Goal: Task Accomplishment & Management: Complete application form

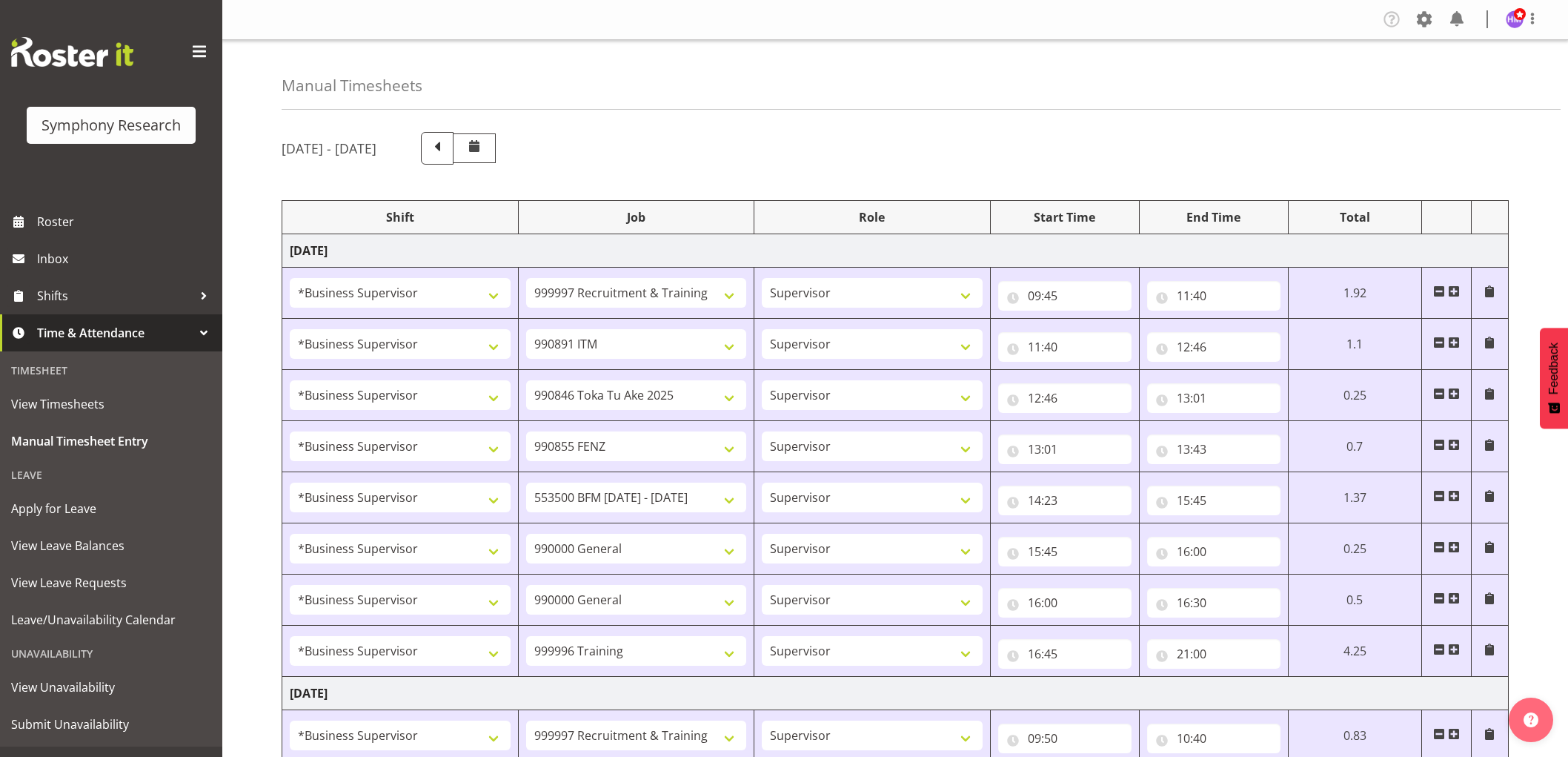
select select "1607"
select select "2379"
select select "1607"
select select "10549"
select select "1607"
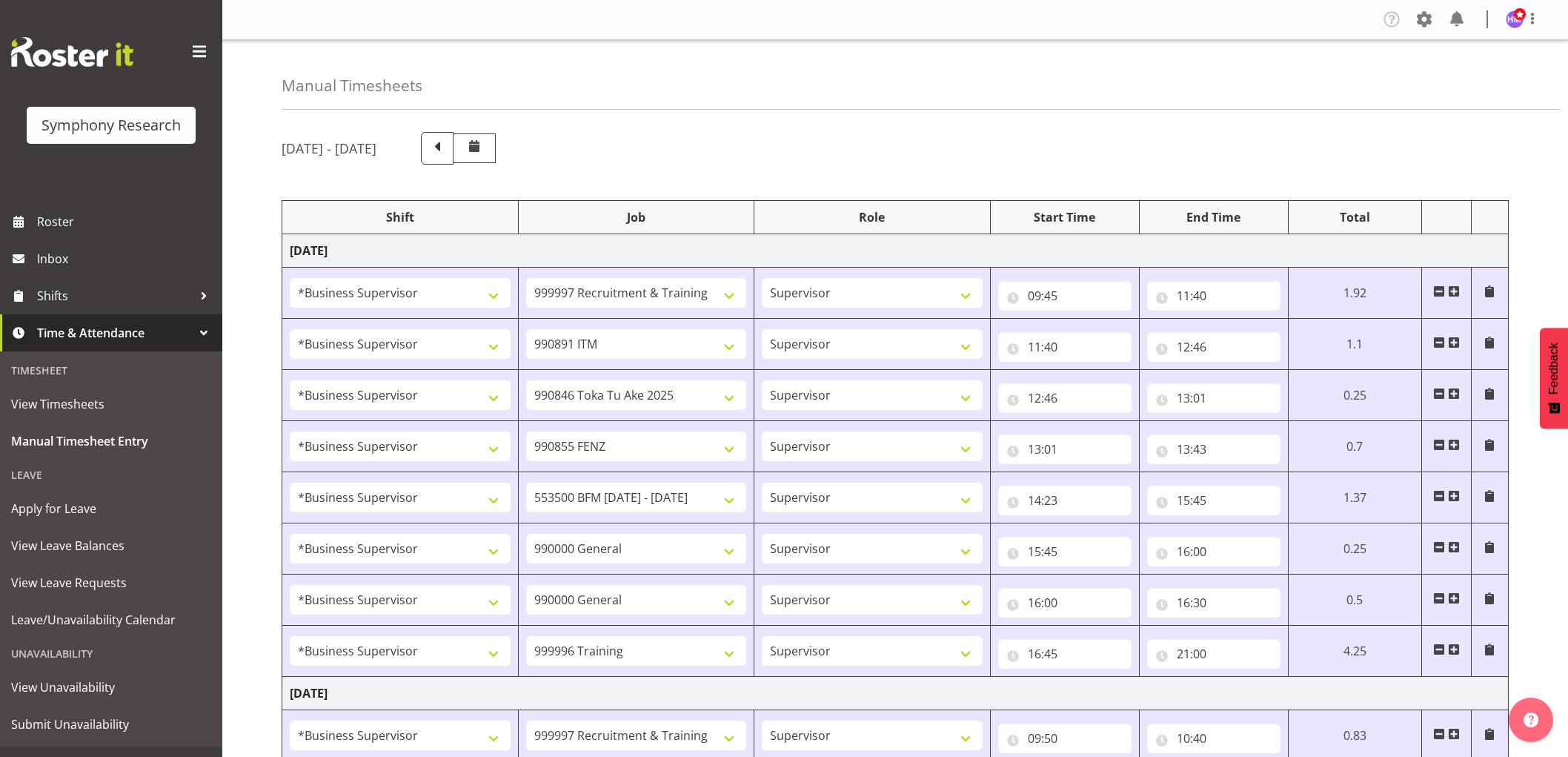
select select "9426"
select select "1607"
select select "9636"
select select "1607"
select select "10242"
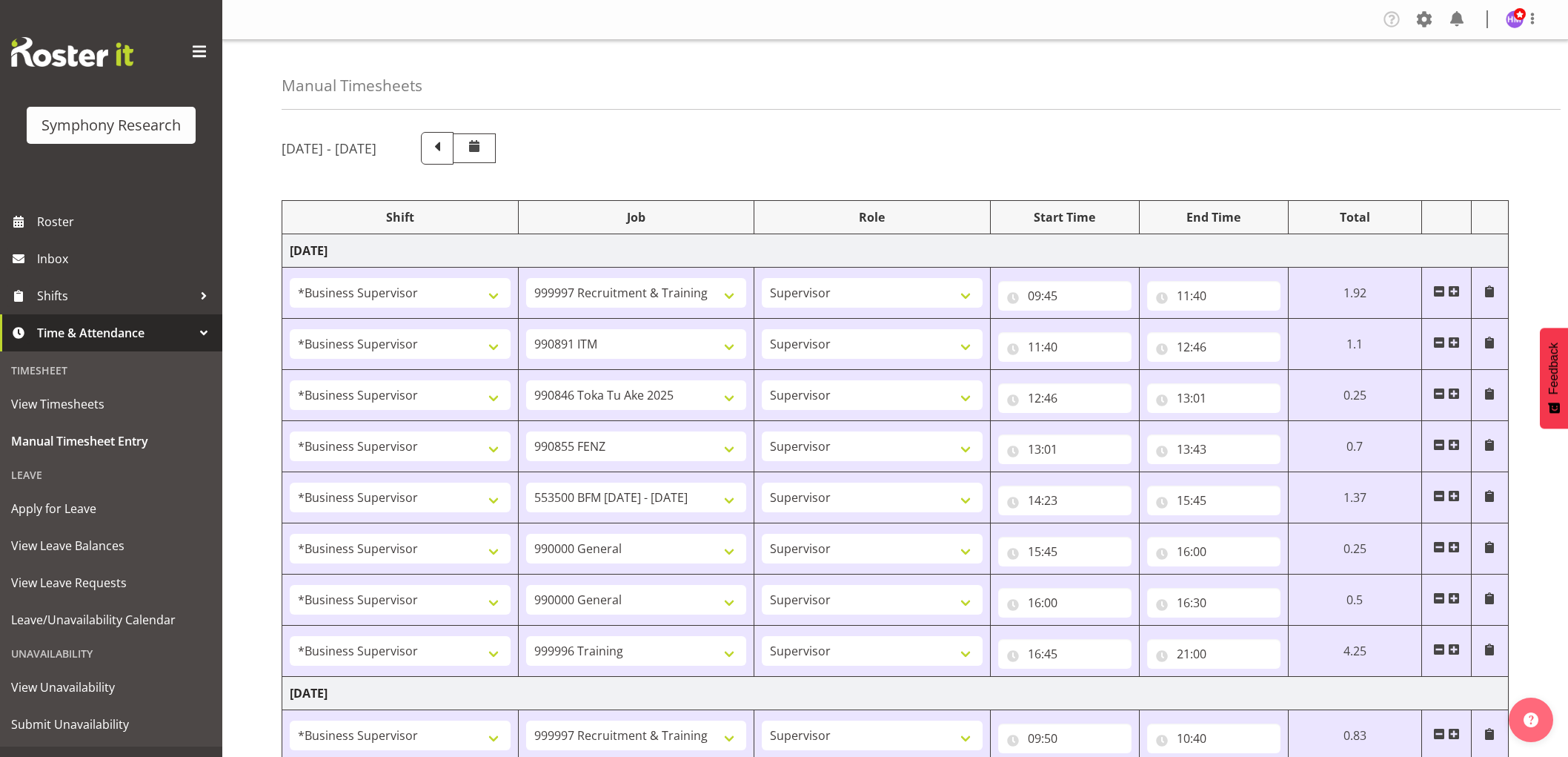
select select "1607"
select select "743"
select select "1607"
select select "743"
select select "1607"
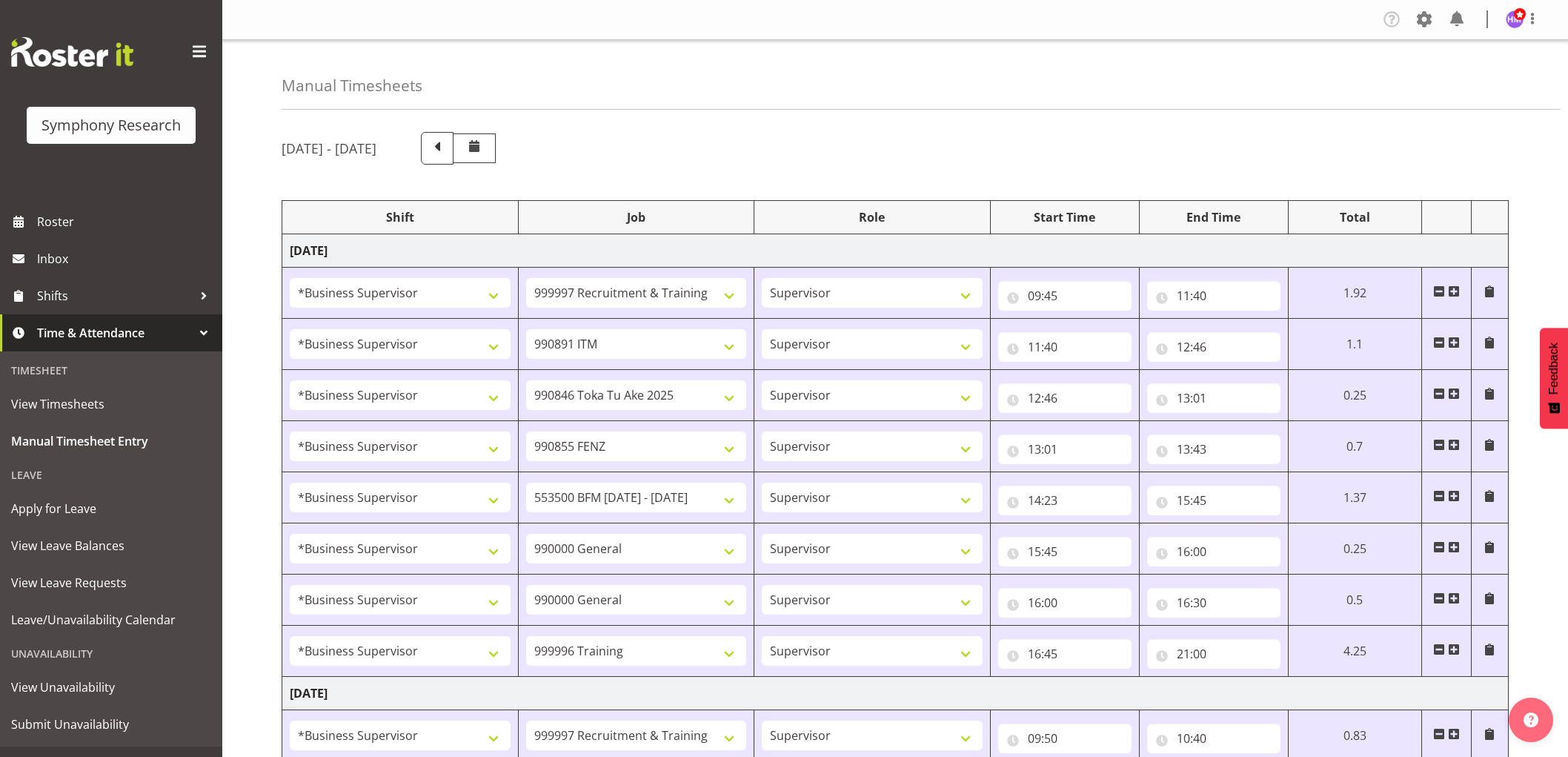
select select "757"
select select "1607"
select select "2379"
select select "1607"
select select "10242"
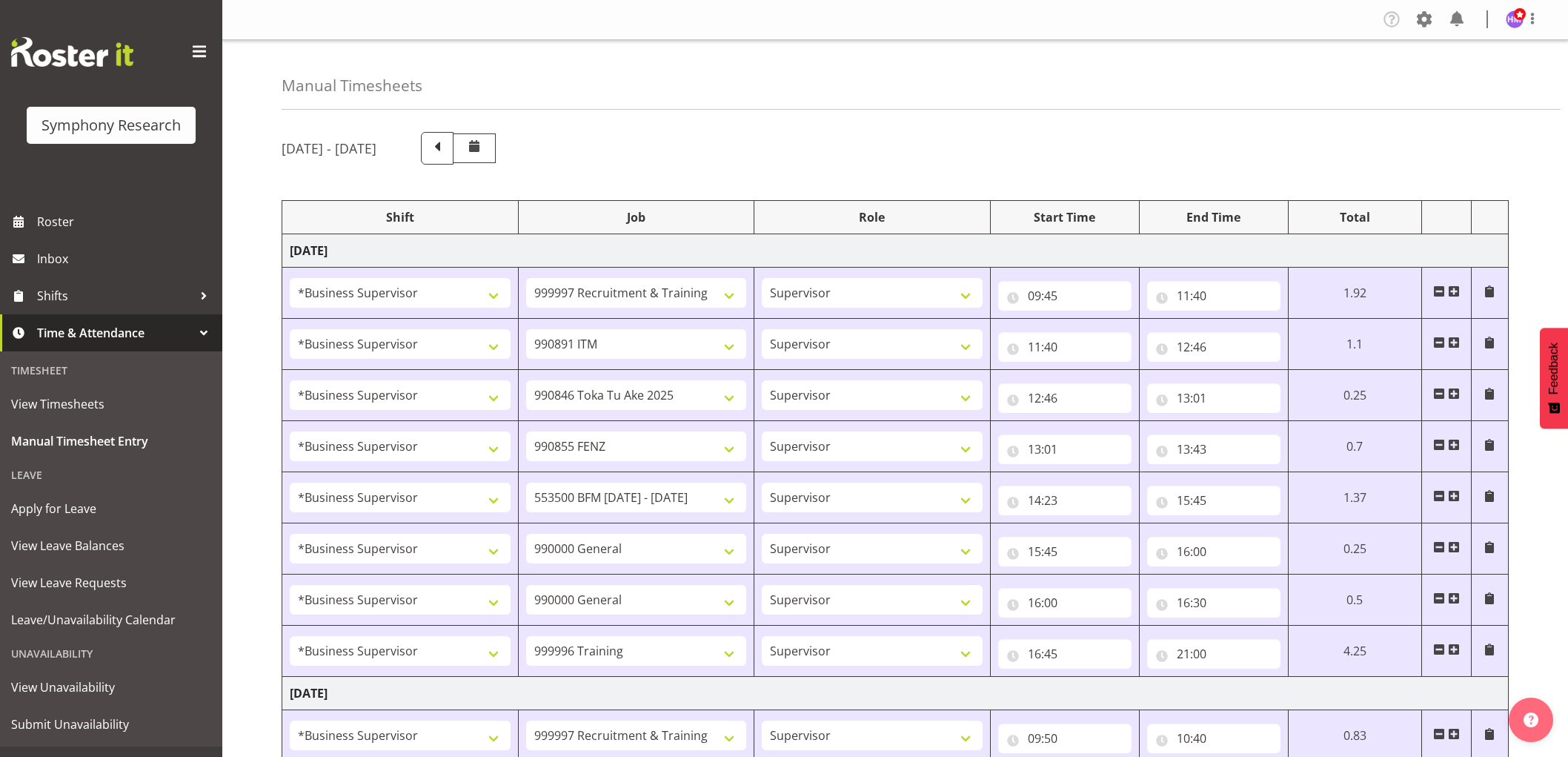
select select "1607"
select select "10536"
select select "1607"
select select "2379"
select select "1607"
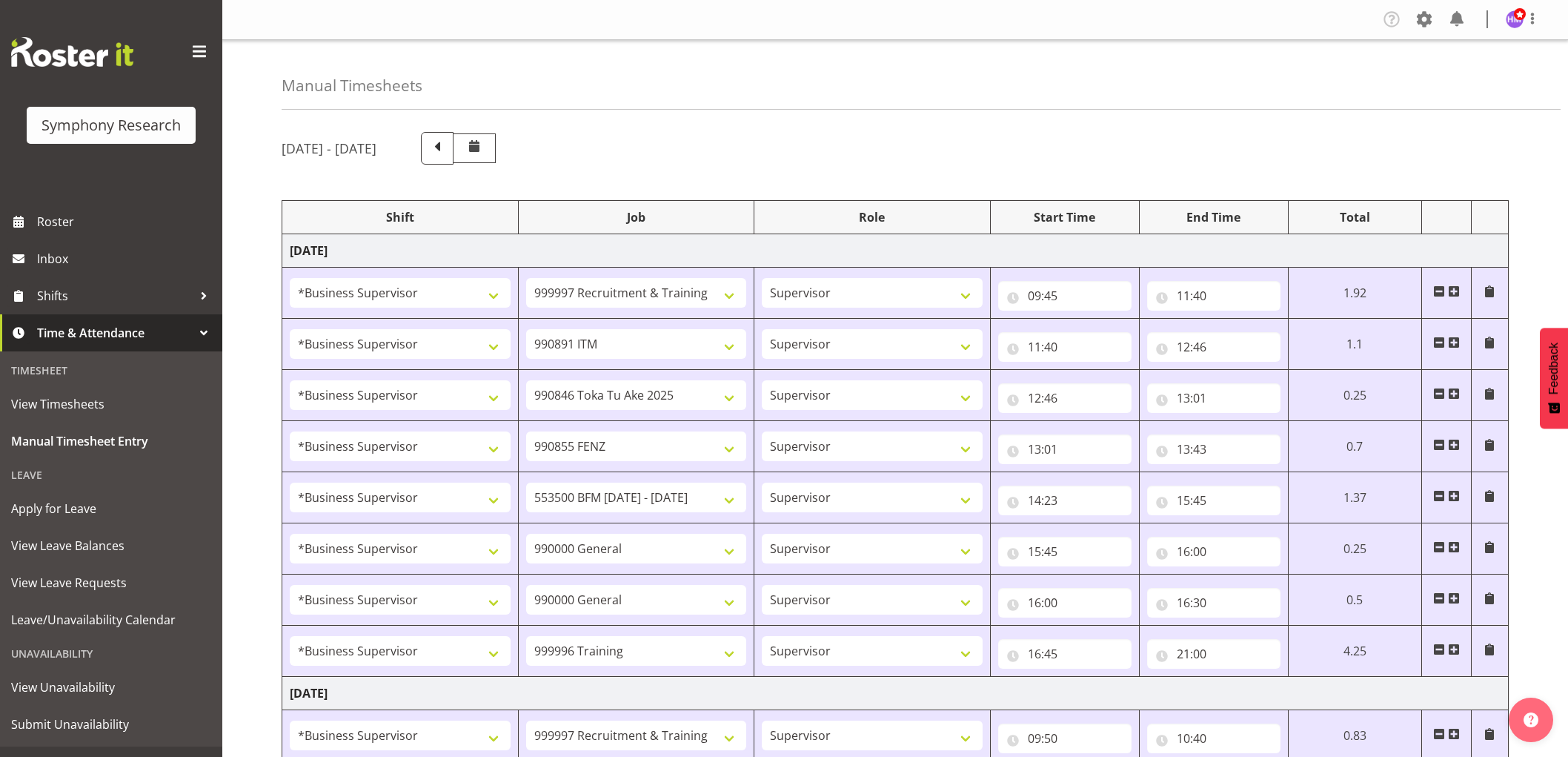
select select "7759"
select select "1607"
select select "7759"
select select "1607"
select select "9636"
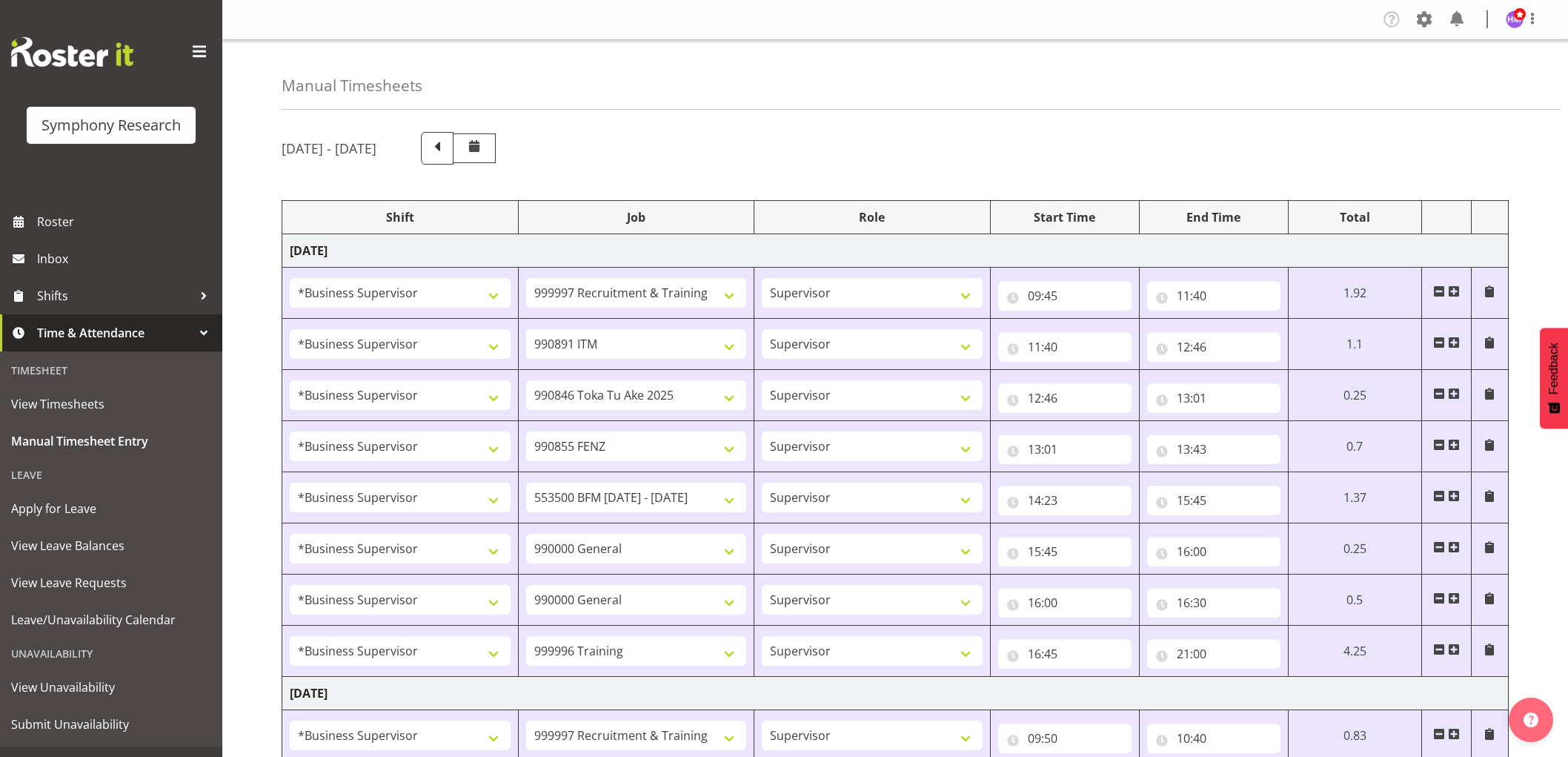
select select "1607"
select select "10499"
select select "1607"
select select "743"
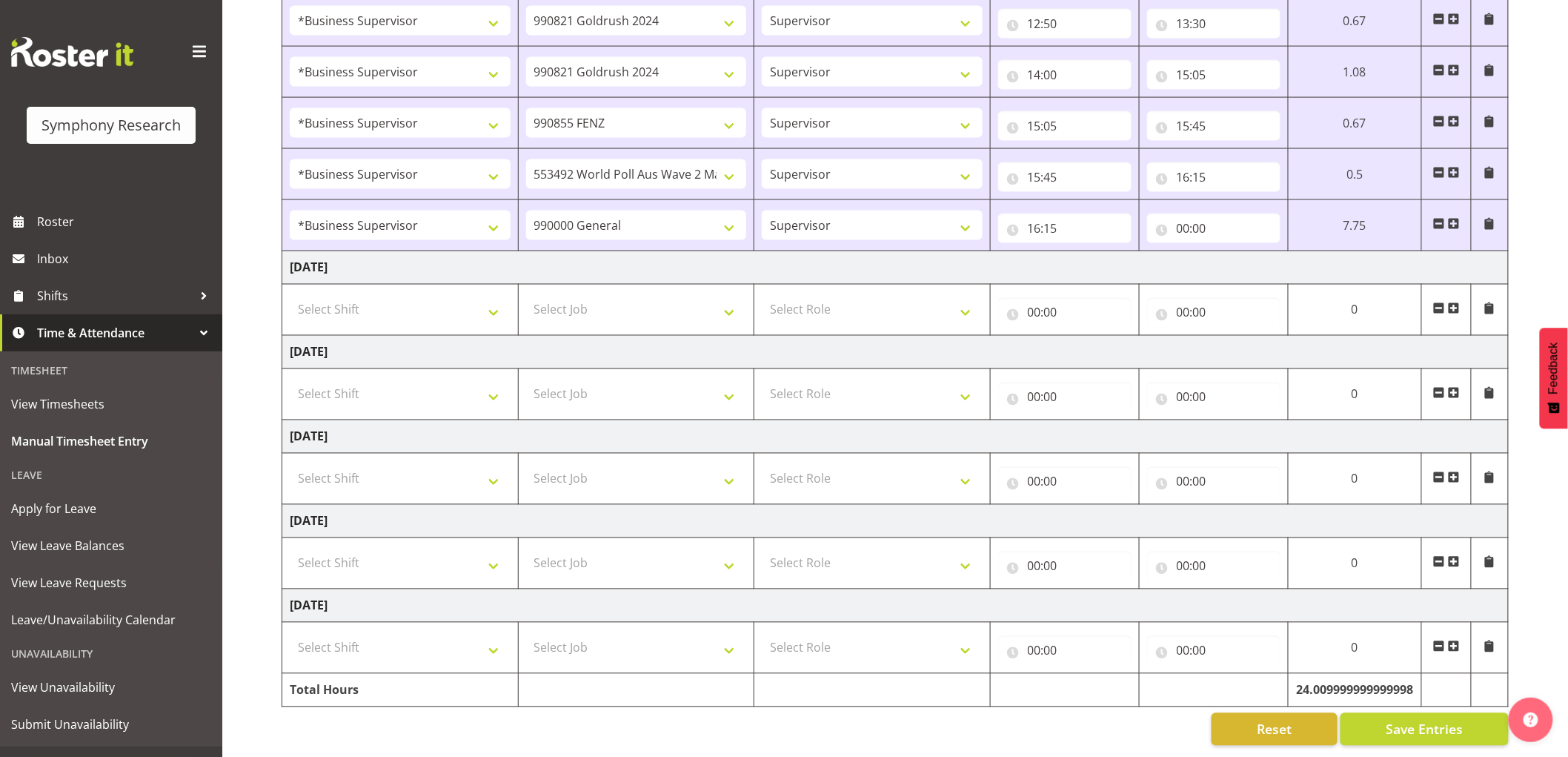
scroll to position [934, 0]
click at [1209, 216] on input "00:00" at bounding box center [1213, 228] width 134 height 30
drag, startPoint x: 1254, startPoint y: 250, endPoint x: 1188, endPoint y: 299, distance: 82.2
click at [1254, 252] on select "00 01 02 03 04 05 06 07 08 09 10 11 12 13 14 15 16 17 18 19 20 21 22 23" at bounding box center [1248, 266] width 33 height 30
select select "16"
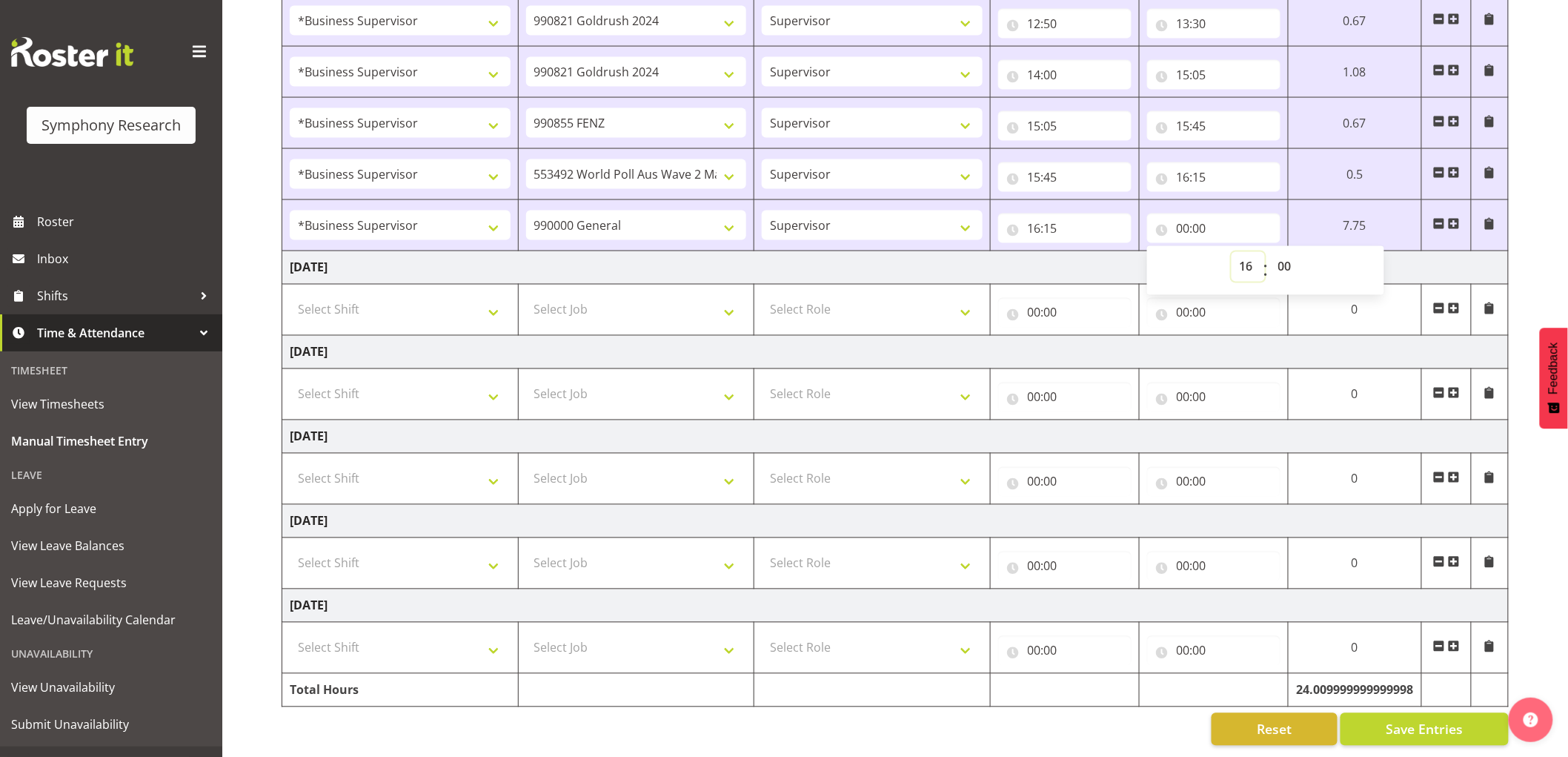
click at [1265, 252] on select "00 01 02 03 04 05 06 07 08 09 10 11 12 13 14 15 16 17 18 19 20 21 22 23" at bounding box center [1248, 266] width 33 height 30
type input "16:00"
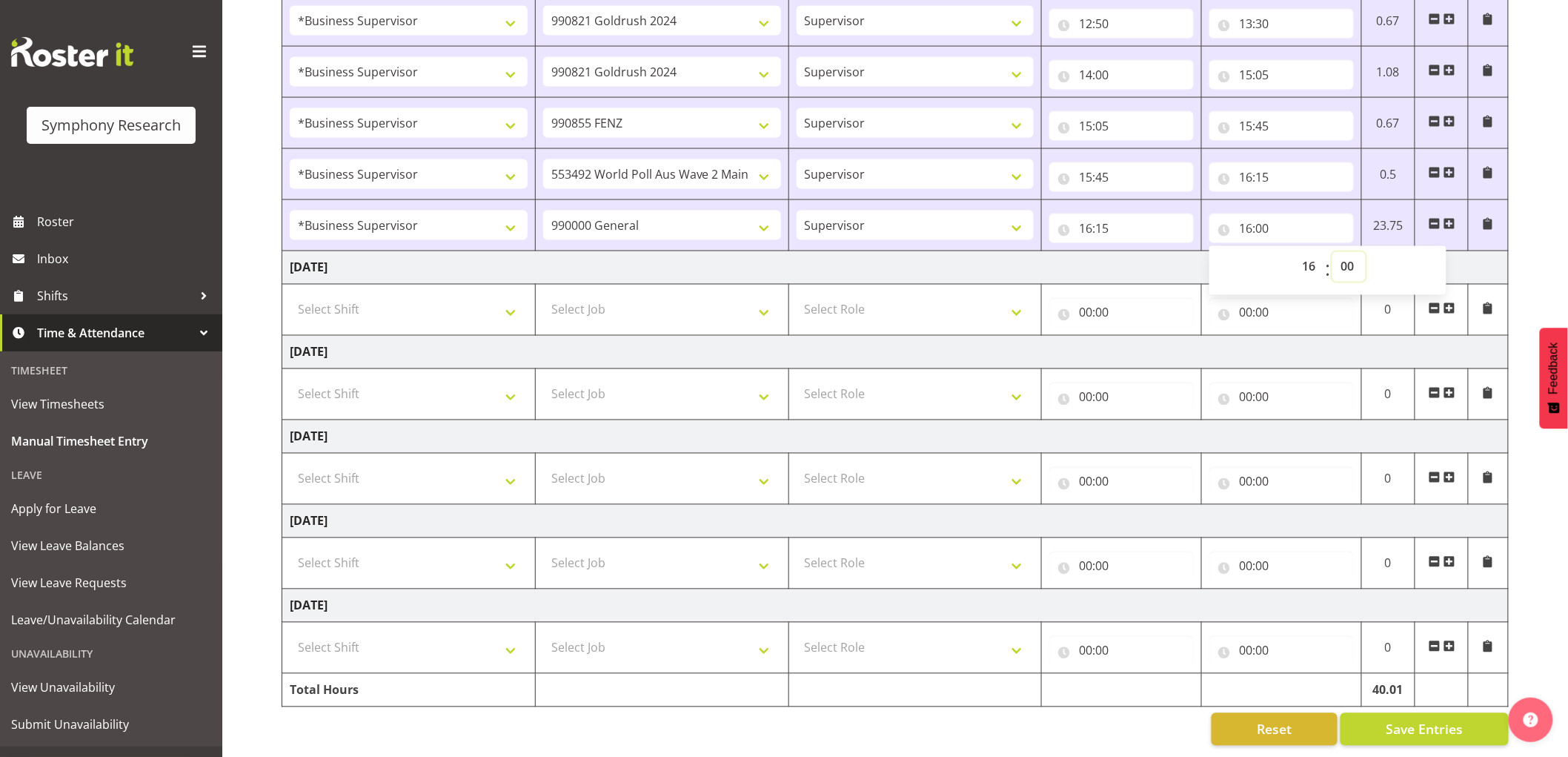
drag, startPoint x: 1353, startPoint y: 255, endPoint x: 1352, endPoint y: 264, distance: 9.1
click at [1352, 257] on select "00 01 02 03 04 05 06 07 08 09 10 11 12 13 14 15 16 17 18 19 20 21 22 23 24 25 2…" at bounding box center [1349, 266] width 33 height 30
select select "30"
click at [1332, 252] on select "00 01 02 03 04 05 06 07 08 09 10 11 12 13 14 15 16 17 18 19 20 21 22 23 24 25 2…" at bounding box center [1349, 266] width 33 height 30
type input "16:30"
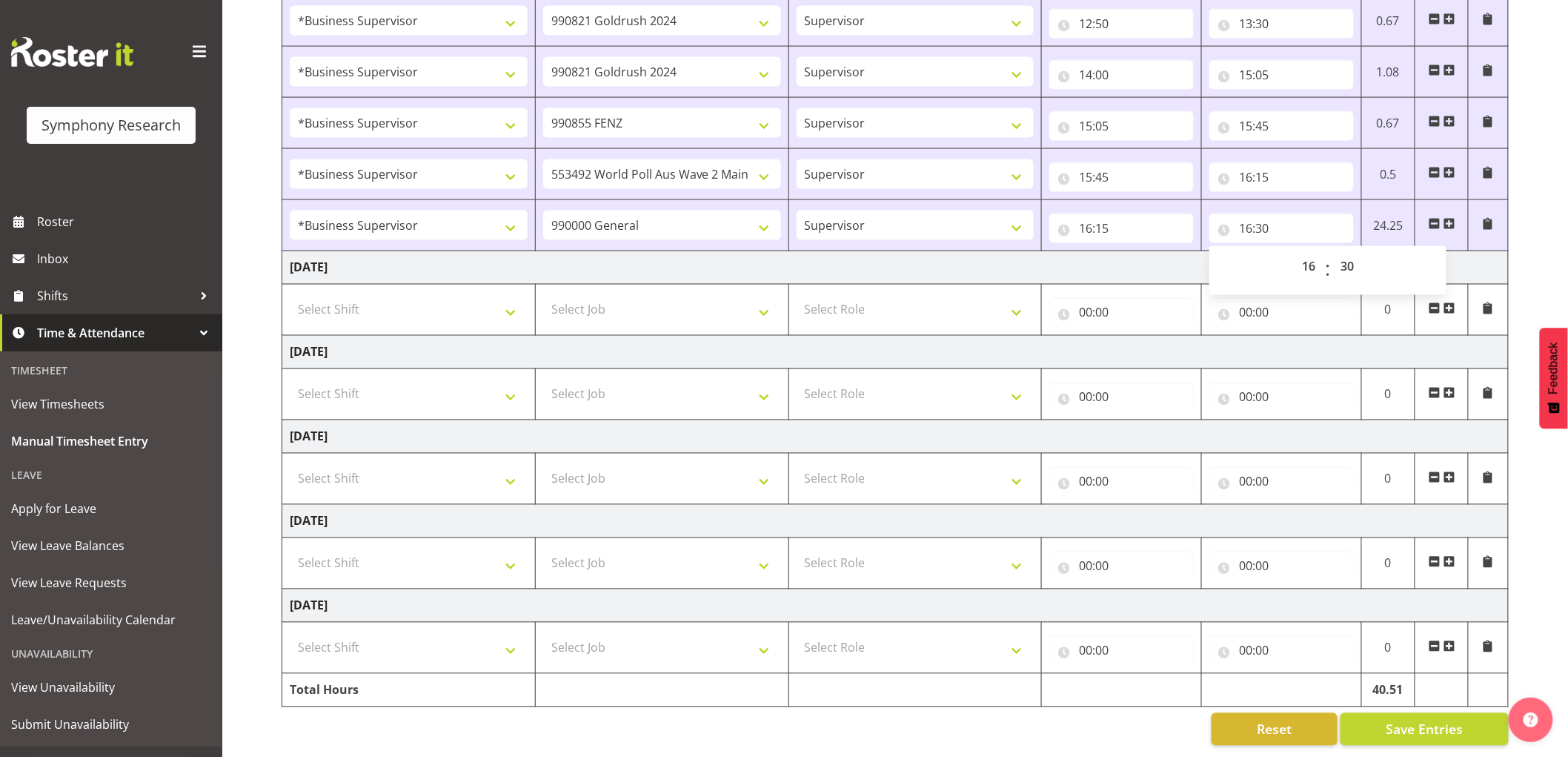
click at [1447, 218] on span at bounding box center [1450, 224] width 12 height 12
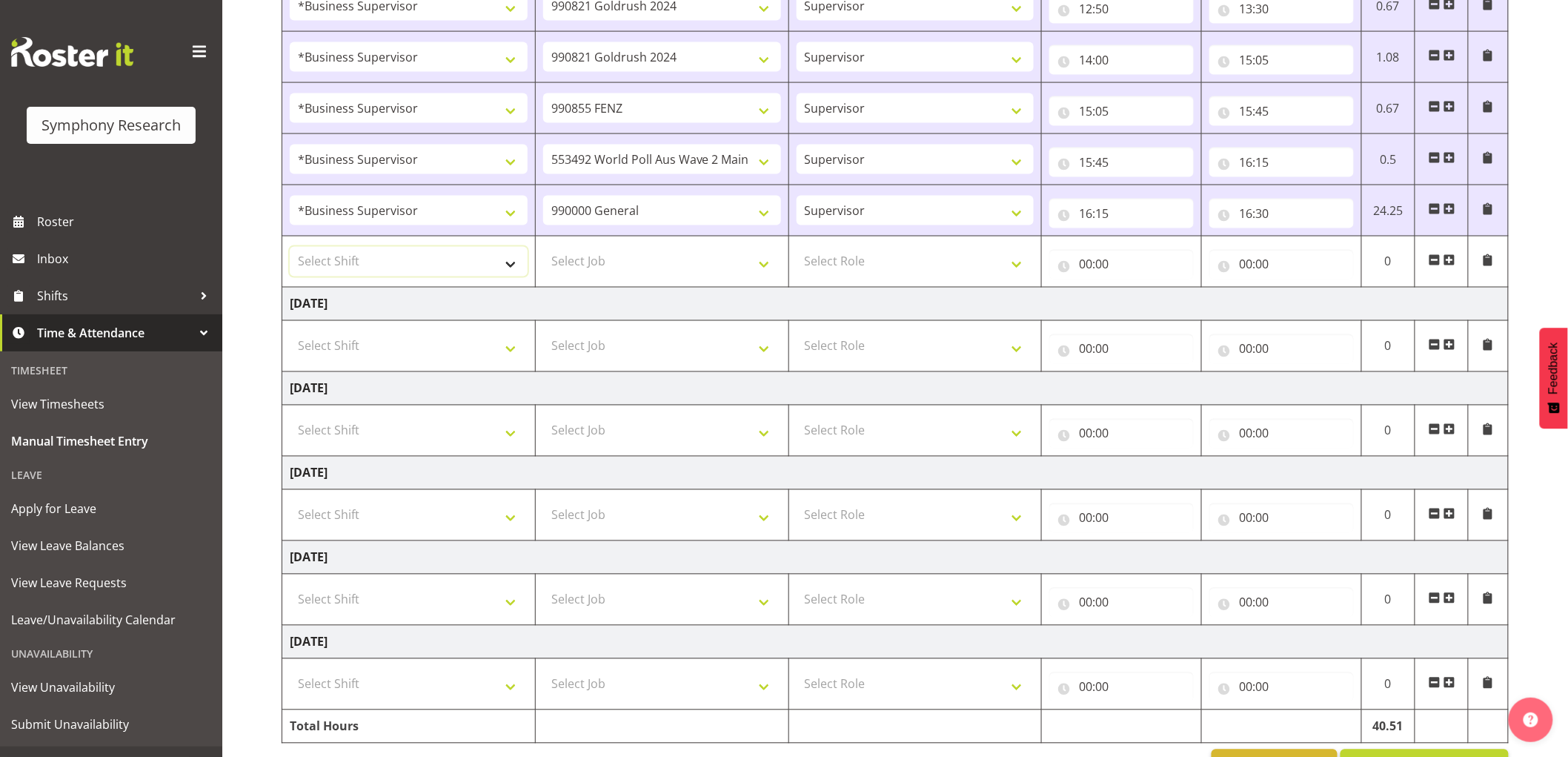
click at [486, 257] on select "Select Shift !!Weekend Residential (Roster IT Shift Label) *Business 9/10am ~ 4…" at bounding box center [409, 261] width 238 height 30
select select "1607"
click at [290, 248] on select "Select Shift !!Weekend Residential (Roster IT Shift Label) *Business 9/10am ~ 4…" at bounding box center [409, 261] width 238 height 30
drag, startPoint x: 693, startPoint y: 265, endPoint x: 694, endPoint y: 274, distance: 9.1
click at [693, 265] on select "Select Job 550060 IF Admin 553492 World Poll Aus Wave 2 Main 2025 553493 World …" at bounding box center [662, 261] width 238 height 30
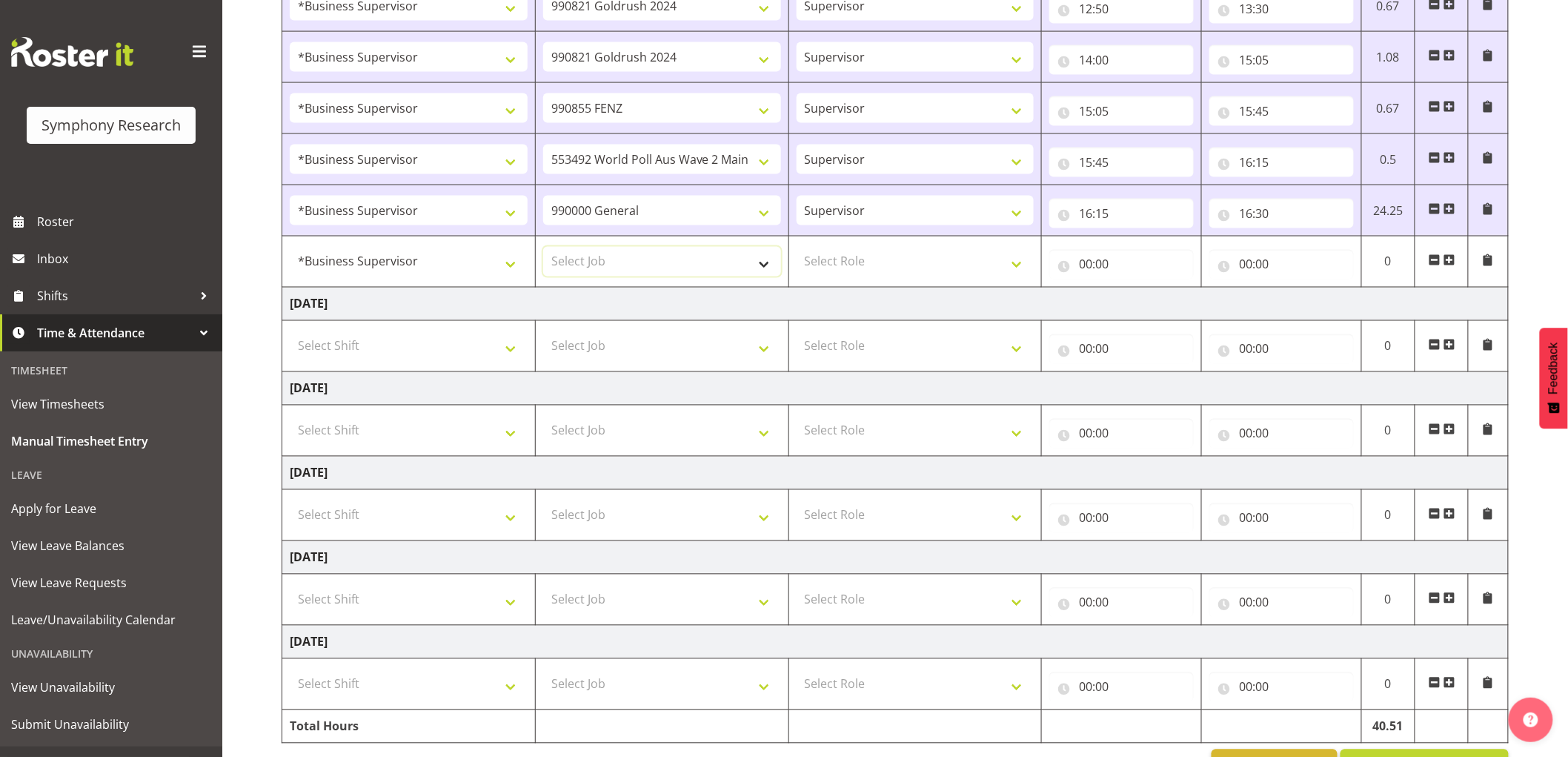
select select "2379"
click at [543, 248] on select "Select Job 550060 IF Admin 553492 World Poll Aus Wave 2 Main 2025 553493 World …" at bounding box center [662, 261] width 238 height 30
click at [853, 249] on select "Select Role Supervisor Interviewing Briefing" at bounding box center [916, 261] width 238 height 30
drag, startPoint x: 850, startPoint y: 267, endPoint x: 857, endPoint y: 263, distance: 8.1
click at [851, 272] on select "Select Role Supervisor Interviewing Briefing" at bounding box center [916, 261] width 238 height 30
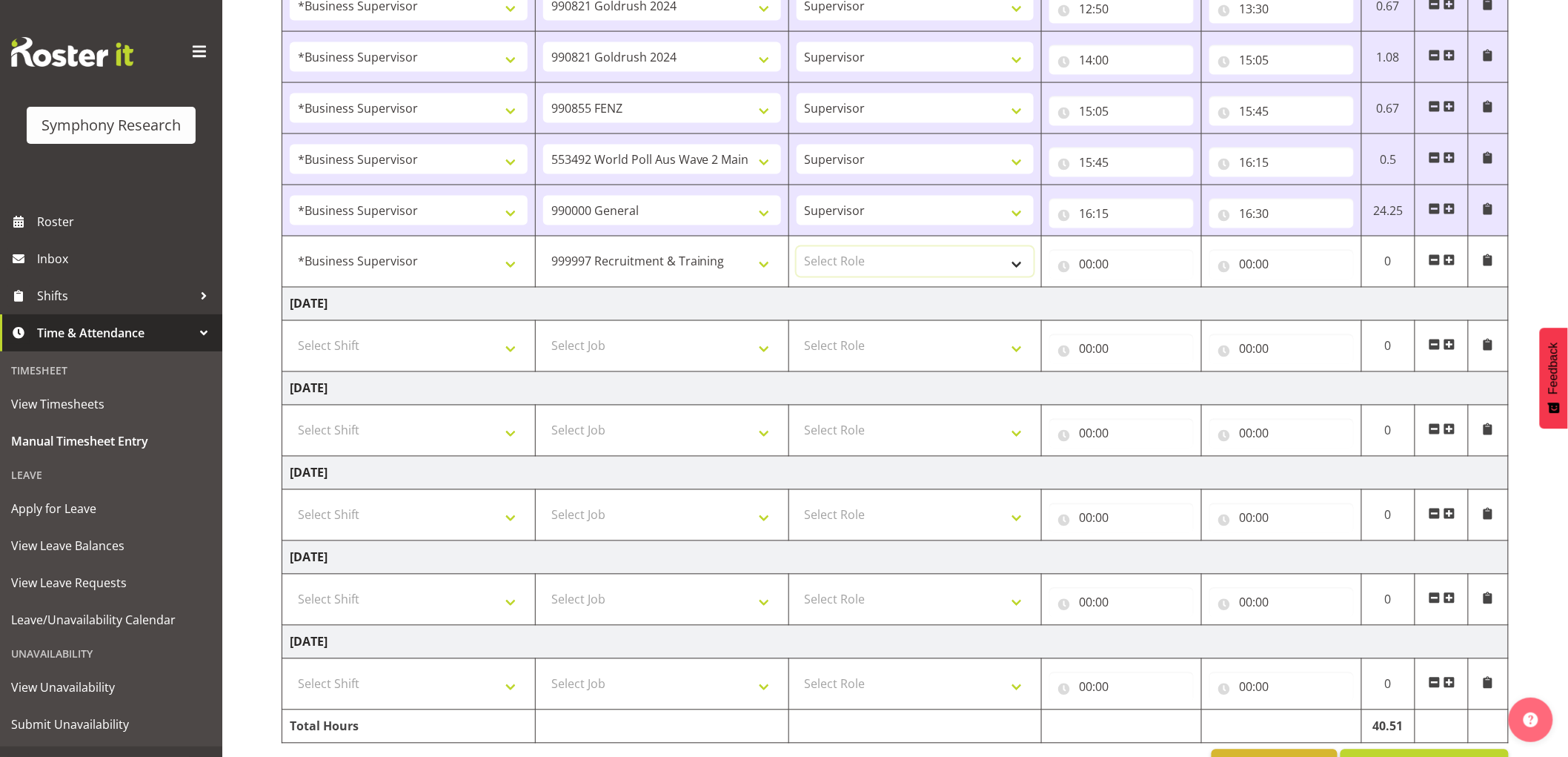
drag, startPoint x: 858, startPoint y: 263, endPoint x: 858, endPoint y: 276, distance: 13.0
click at [858, 265] on select "Select Role Supervisor Interviewing Briefing" at bounding box center [916, 261] width 238 height 30
select select "45"
click at [797, 248] on select "Select Role Supervisor Interviewing Briefing" at bounding box center [916, 261] width 238 height 30
click at [1094, 276] on input "00:00" at bounding box center [1122, 265] width 145 height 30
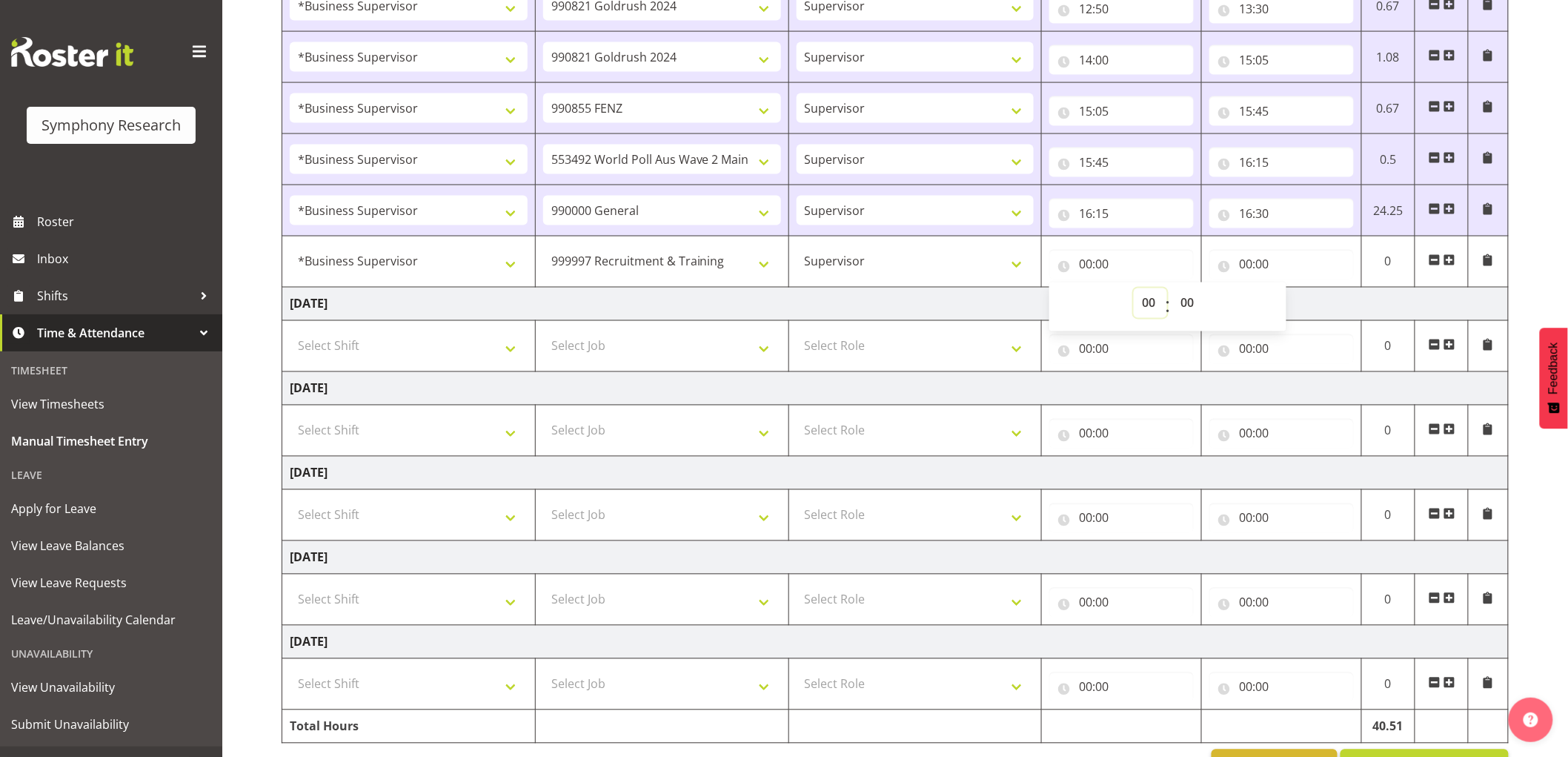
drag, startPoint x: 1134, startPoint y: 302, endPoint x: 1145, endPoint y: 309, distance: 13.0
click at [1134, 302] on select "00 01 02 03 04 05 06 07 08 09 10 11 12 13 14 15 16 17 18 19 20 21 22 23" at bounding box center [1150, 303] width 33 height 30
select select "16"
click at [1134, 290] on select "00 01 02 03 04 05 06 07 08 09 10 11 12 13 14 15 16 17 18 19 20 21 22 23" at bounding box center [1150, 303] width 33 height 30
type input "16:00"
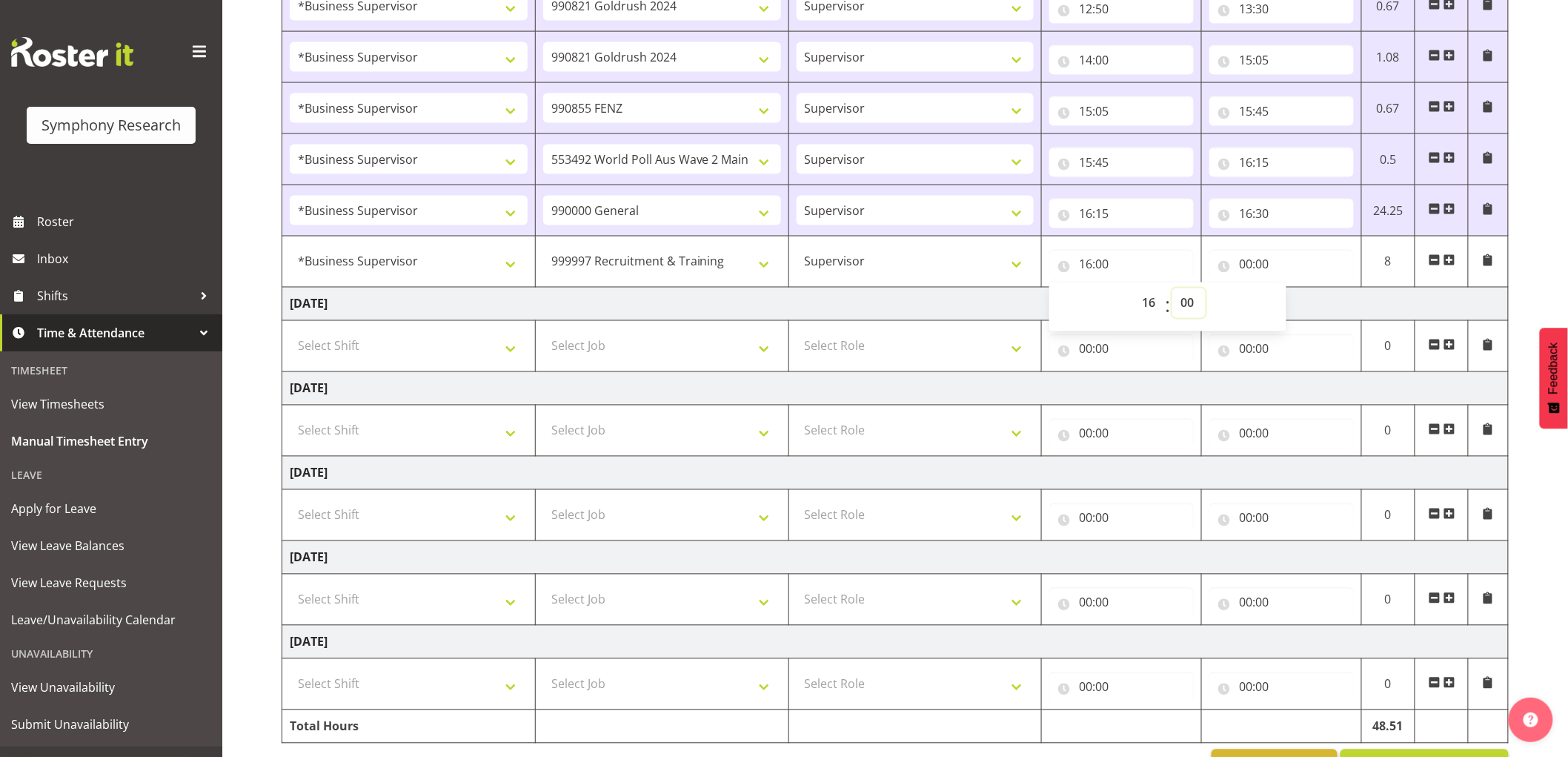
drag, startPoint x: 1184, startPoint y: 312, endPoint x: 1169, endPoint y: 321, distance: 17.5
click at [1184, 312] on select "00 01 02 03 04 05 06 07 08 09 10 11 12 13 14 15 16 17 18 19 20 21 22 23 24 25 2…" at bounding box center [1189, 303] width 33 height 30
select select "45"
click at [1173, 290] on select "00 01 02 03 04 05 06 07 08 09 10 11 12 13 14 15 16 17 18 19 20 21 22 23 24 25 2…" at bounding box center [1189, 303] width 33 height 30
type input "16:45"
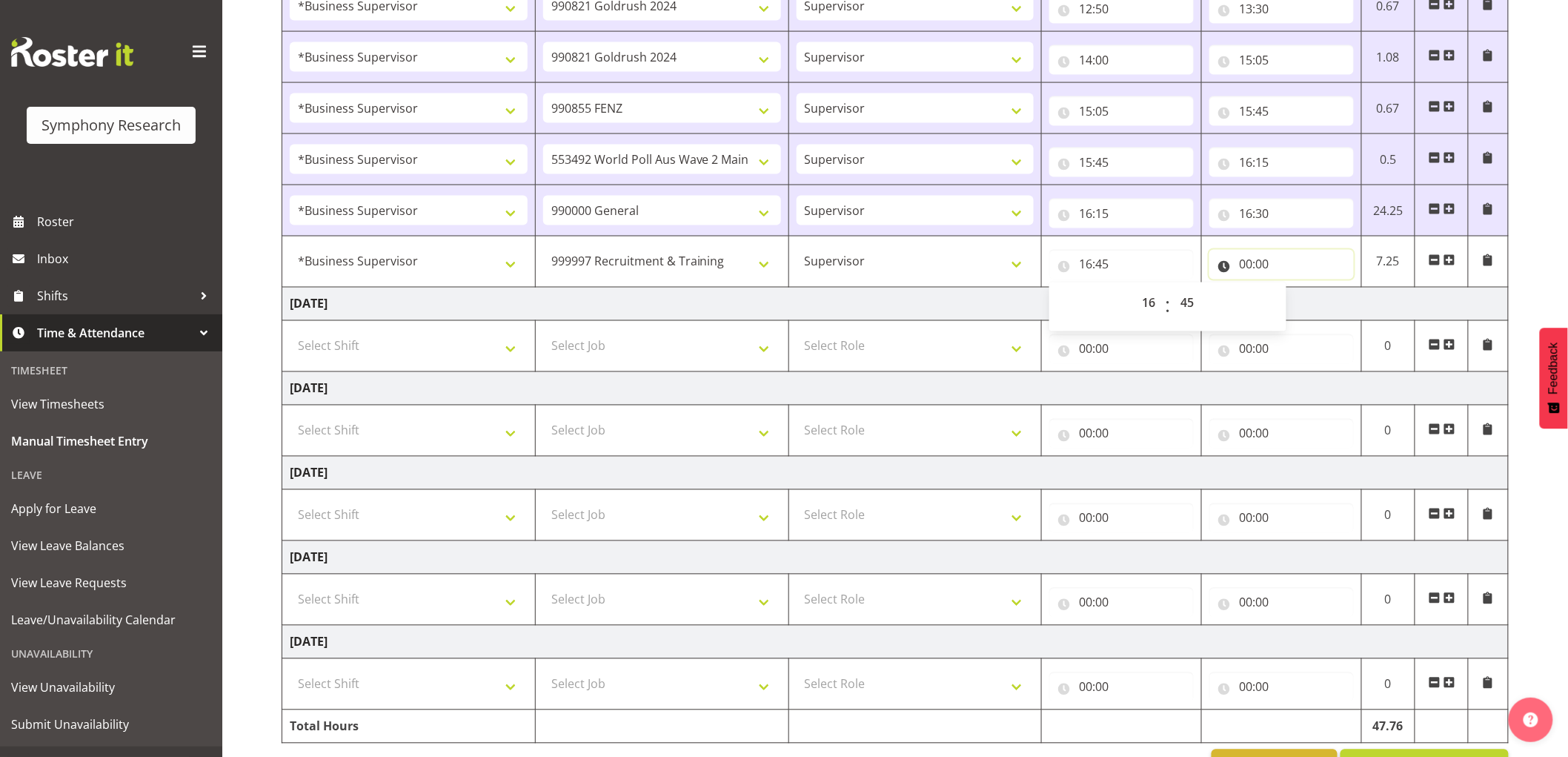
click at [1247, 264] on input "00:00" at bounding box center [1281, 265] width 145 height 30
click at [1301, 299] on select "00 01 02 03 04 05 06 07 08 09 10 11 12 13 14 15 16 17 18 19 20 21 22 23" at bounding box center [1310, 303] width 33 height 30
select select "21"
click at [1294, 290] on select "00 01 02 03 04 05 06 07 08 09 10 11 12 13 14 15 16 17 18 19 20 21 22 23" at bounding box center [1310, 303] width 33 height 30
type input "21:00"
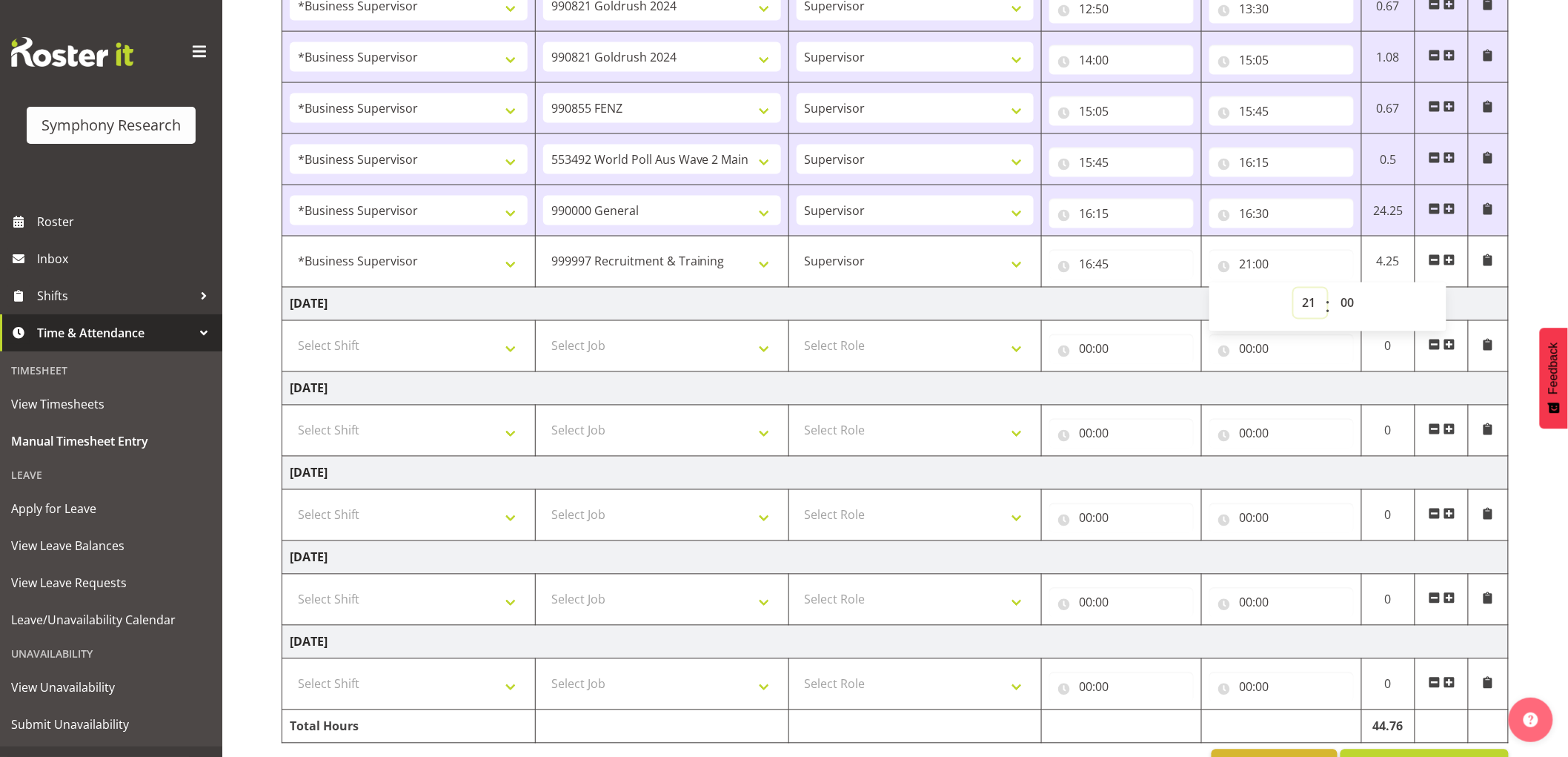
scroll to position [986, 0]
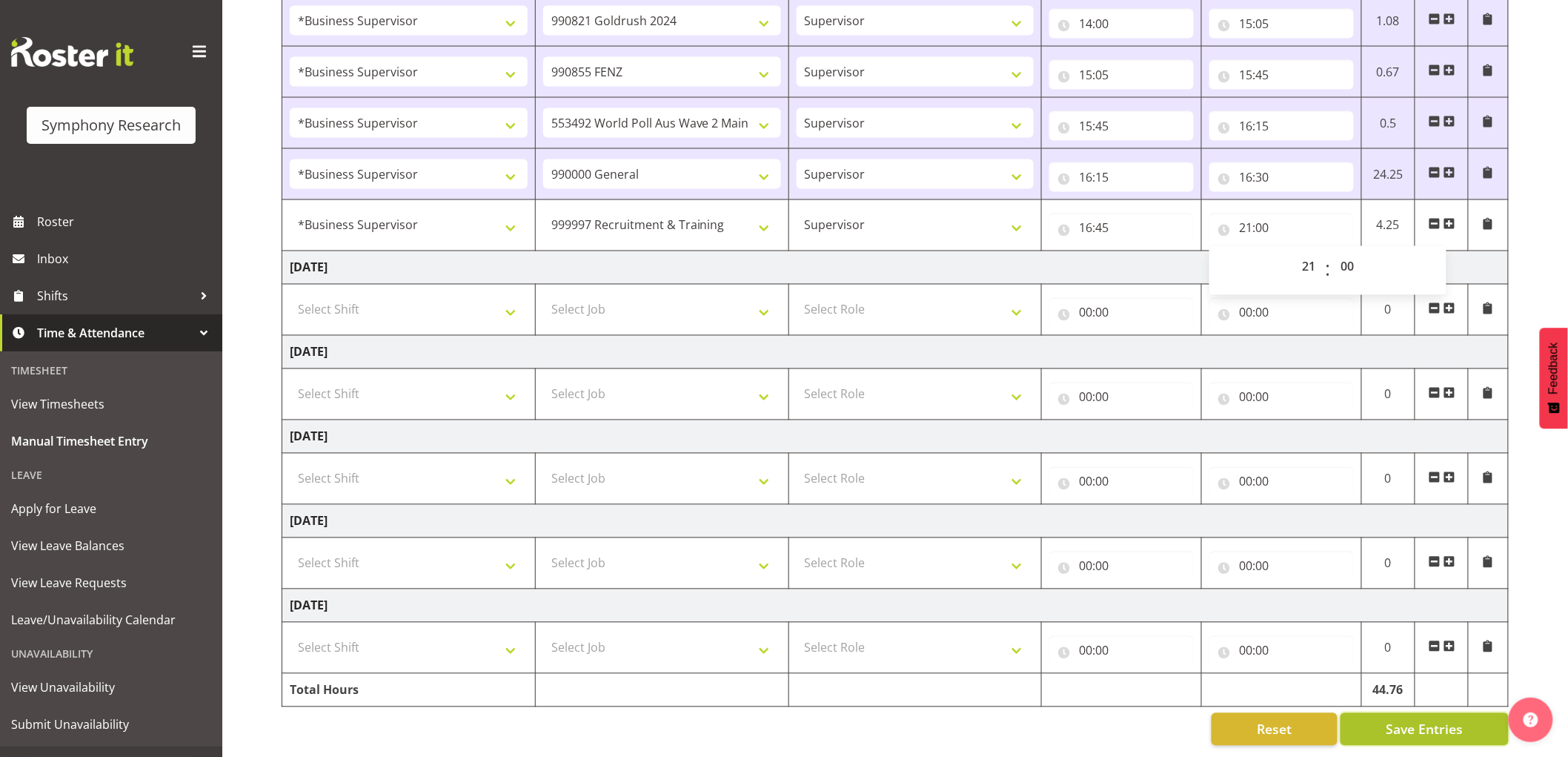
click at [1435, 729] on button "Save Entries" at bounding box center [1425, 729] width 168 height 32
click at [1435, 720] on span "Save Entries" at bounding box center [1424, 729] width 77 height 20
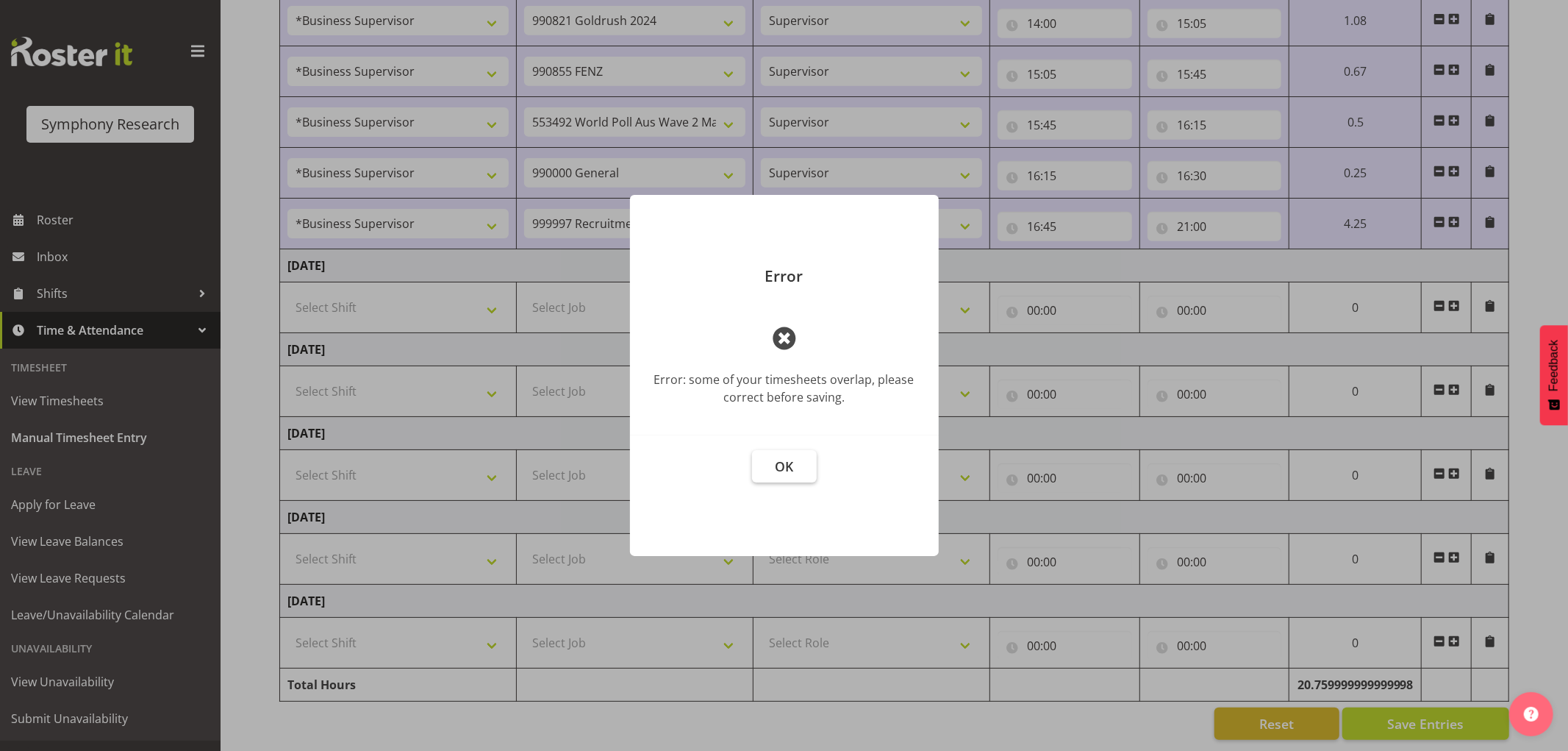
click at [769, 478] on button "OK" at bounding box center [784, 466] width 65 height 32
